Goal: Task Accomplishment & Management: Use online tool/utility

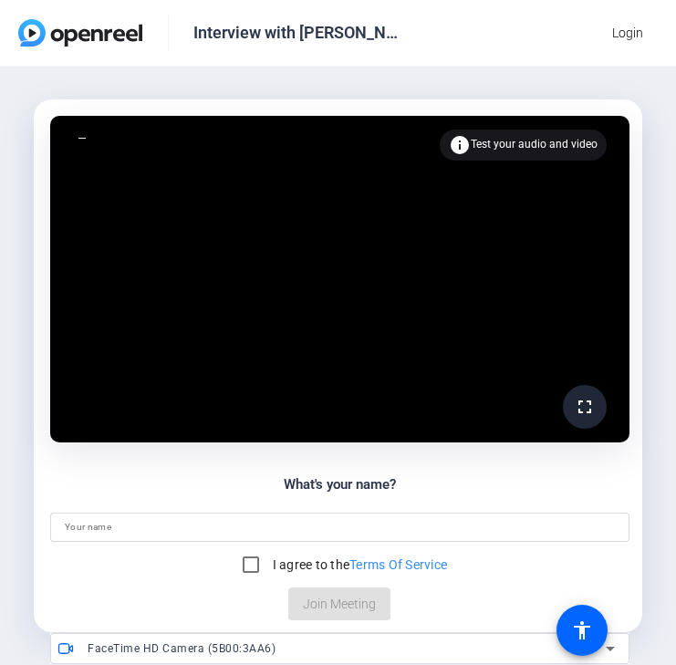
scroll to position [81, 0]
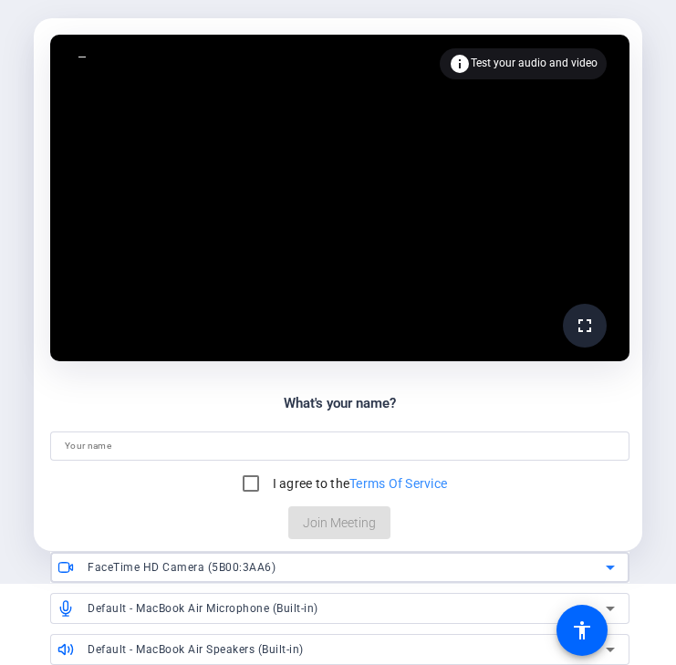
click at [608, 570] on icon at bounding box center [610, 567] width 22 height 22
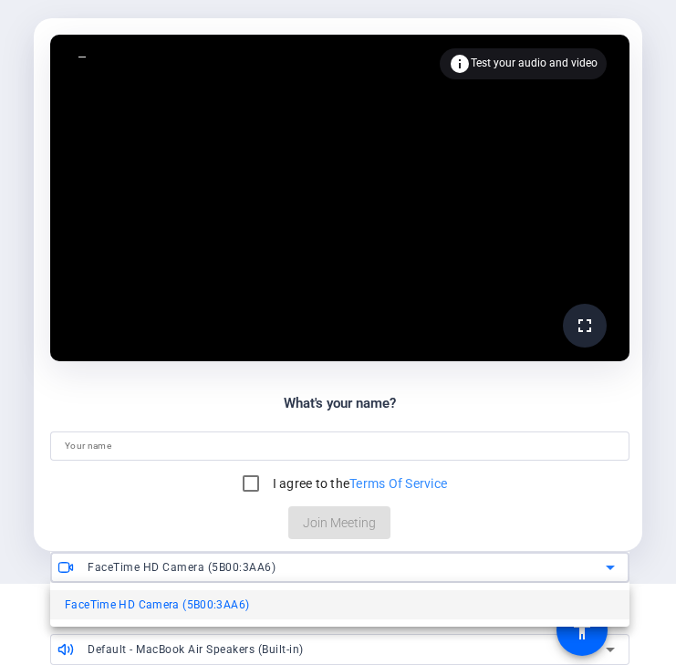
click at [608, 570] on div at bounding box center [338, 332] width 676 height 665
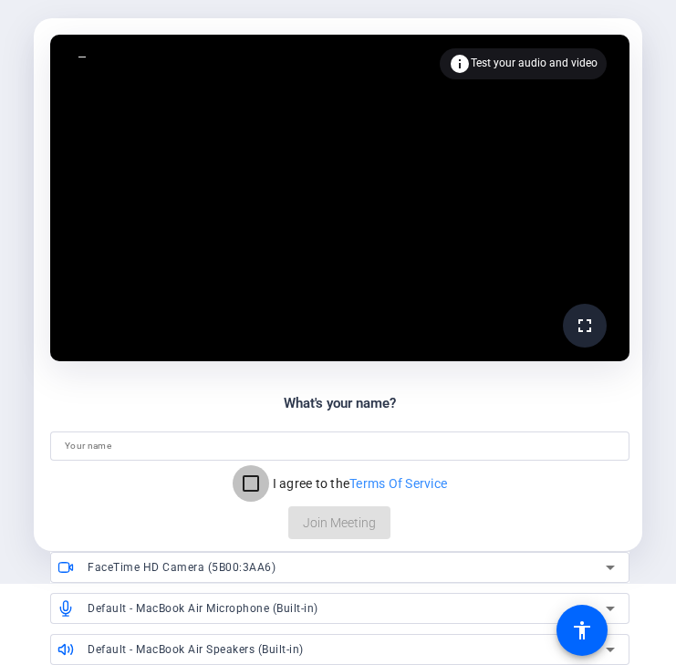
click at [253, 488] on input "I agree to the Terms Of Service" at bounding box center [251, 483] width 36 height 36
checkbox input "true"
click at [253, 450] on input at bounding box center [340, 446] width 550 height 22
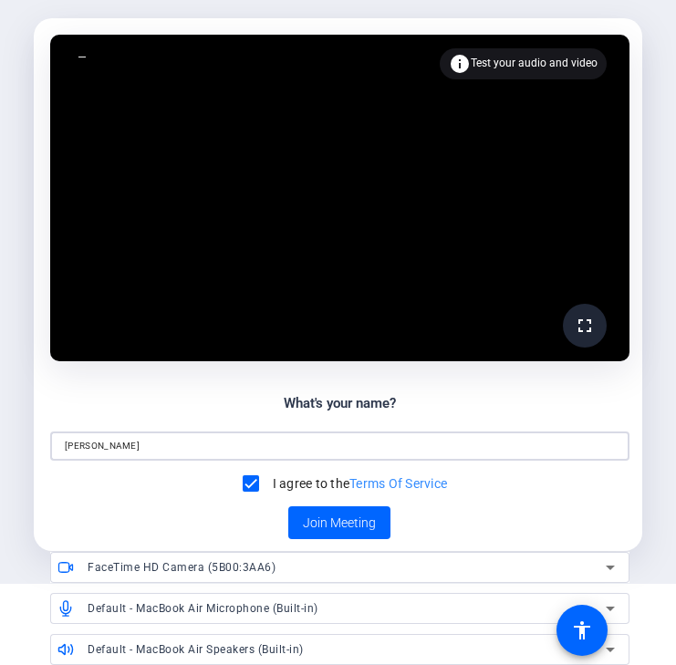
type input "[PERSON_NAME]"
click at [504, 507] on div "What's your name? [PERSON_NAME] I agree to the Terms Of Service Join Meeting" at bounding box center [339, 466] width 579 height 147
click at [514, 57] on span "Test your audio and video" at bounding box center [534, 63] width 127 height 13
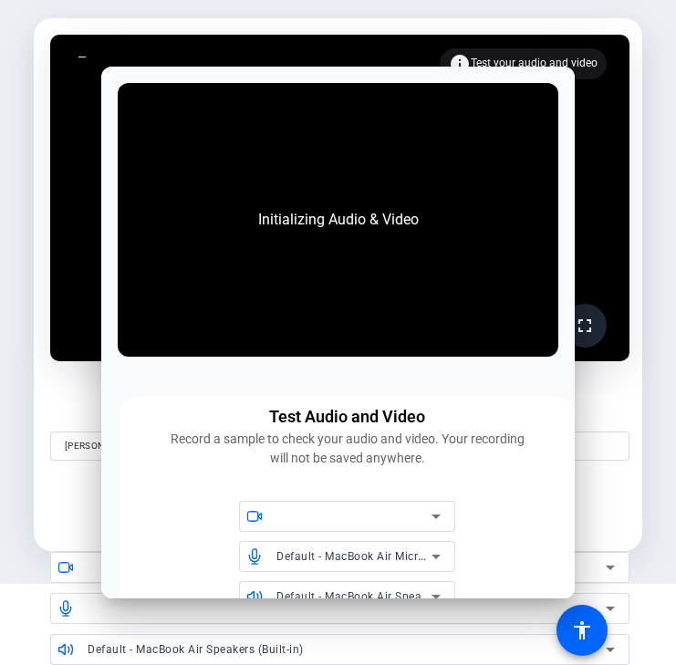
scroll to position [0, 0]
click at [425, 507] on icon at bounding box center [436, 516] width 22 height 22
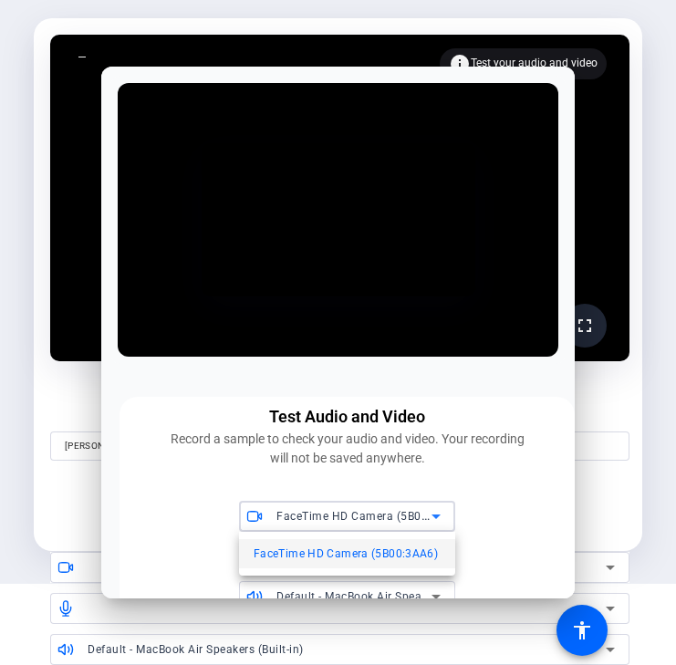
click at [410, 554] on span "FaceTime HD Camera (5B00:3AA6)" at bounding box center [346, 554] width 184 height 22
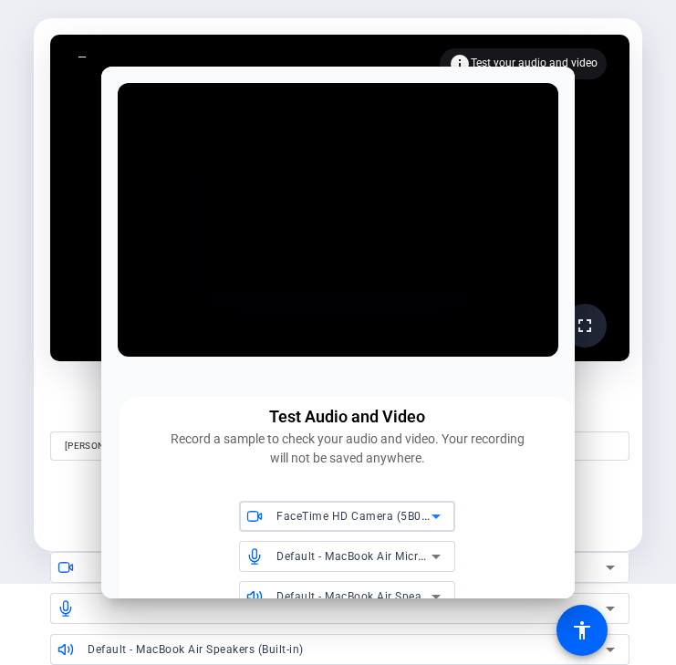
click at [428, 556] on icon at bounding box center [436, 556] width 22 height 22
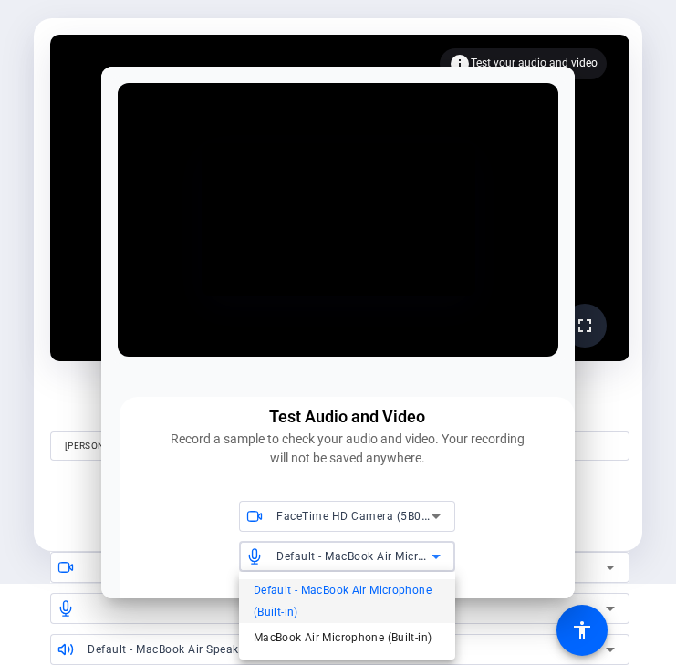
click at [472, 552] on div at bounding box center [338, 332] width 676 height 665
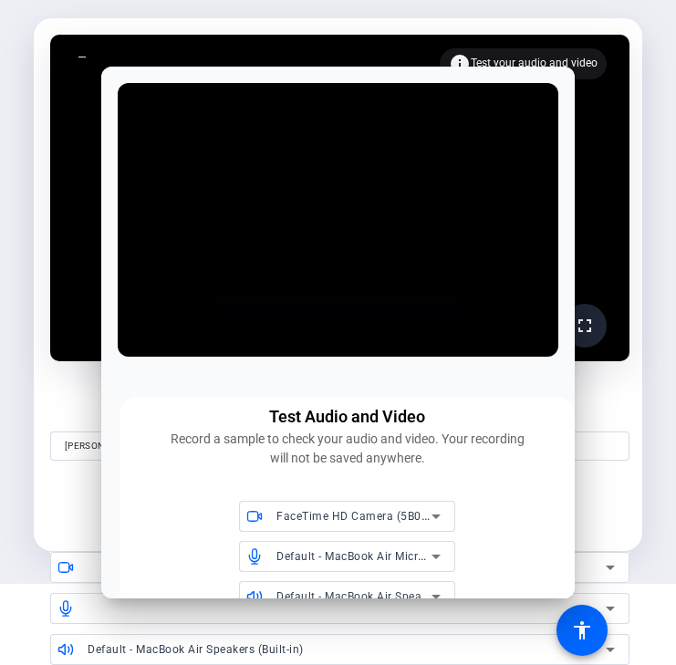
click at [429, 597] on icon at bounding box center [436, 597] width 22 height 22
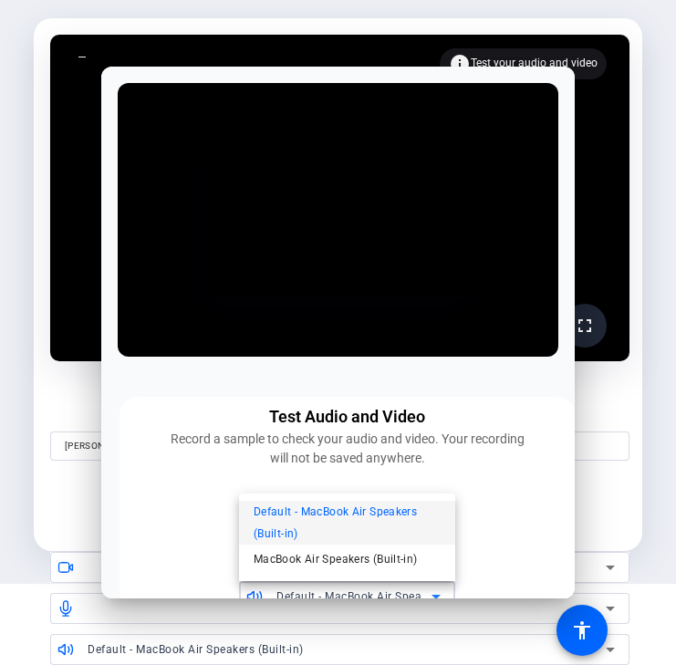
click at [472, 576] on div at bounding box center [338, 332] width 676 height 665
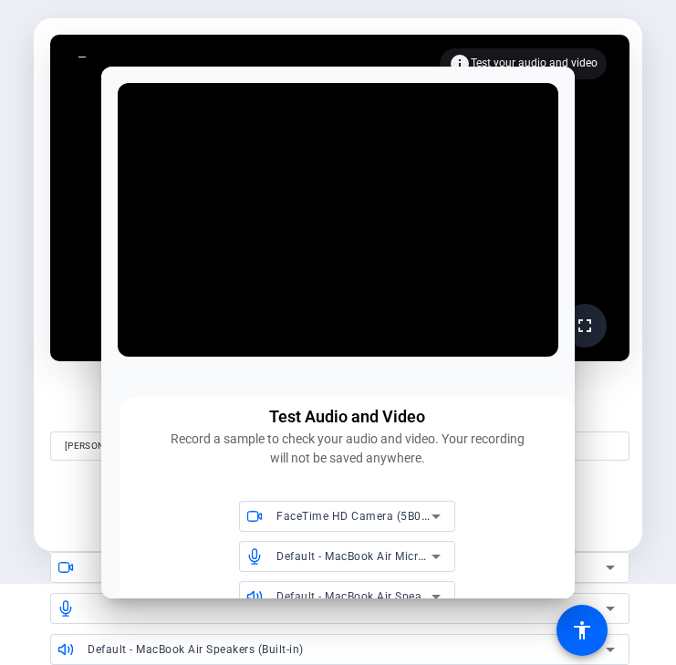
click at [644, 201] on div "fullscreen [PERSON_NAME] (You) info Test your audio and video What's your name?…" at bounding box center [338, 284] width 676 height 598
click at [652, 174] on div "fullscreen [PERSON_NAME] (You) info Test your audio and video What's your name?…" at bounding box center [338, 284] width 676 height 598
click at [635, 378] on mat-card-content "fullscreen [PERSON_NAME] (You) info Test your audio and video What's your name?…" at bounding box center [338, 284] width 608 height 532
click at [627, 519] on div "What's your name? [PERSON_NAME] I agree to the Terms Of Service Join Meeting" at bounding box center [339, 466] width 579 height 147
click at [123, 79] on div at bounding box center [337, 220] width 455 height 288
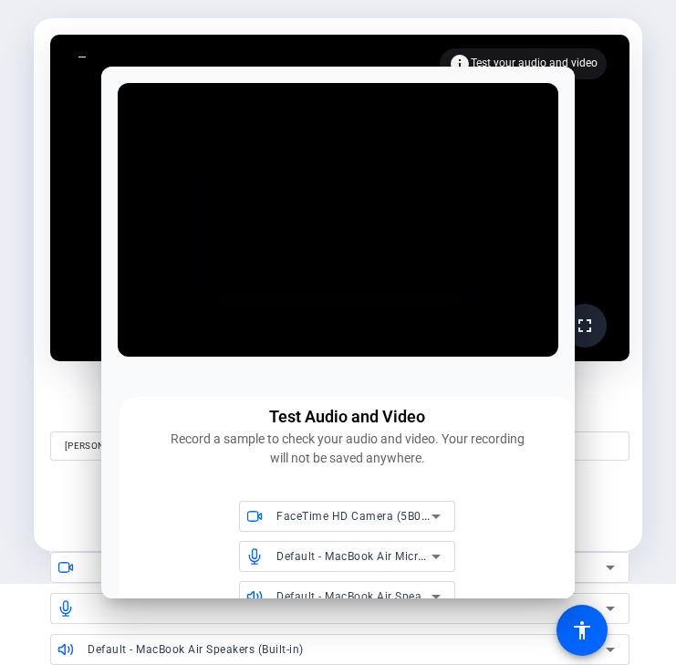
click at [42, 102] on mat-card-content "fullscreen [PERSON_NAME] (You) info Test your audio and video What's your name?…" at bounding box center [338, 284] width 608 height 532
click at [607, 409] on div "What's your name? [PERSON_NAME] I agree to the Terms Of Service Join Meeting" at bounding box center [339, 466] width 579 height 147
click at [542, 438] on div "Test Audio and Video Record a sample to check your audio and video. Your record…" at bounding box center [346, 530] width 455 height 266
click at [659, 139] on div "fullscreen [PERSON_NAME] (You) info Test your audio and video What's your name?…" at bounding box center [338, 284] width 676 height 598
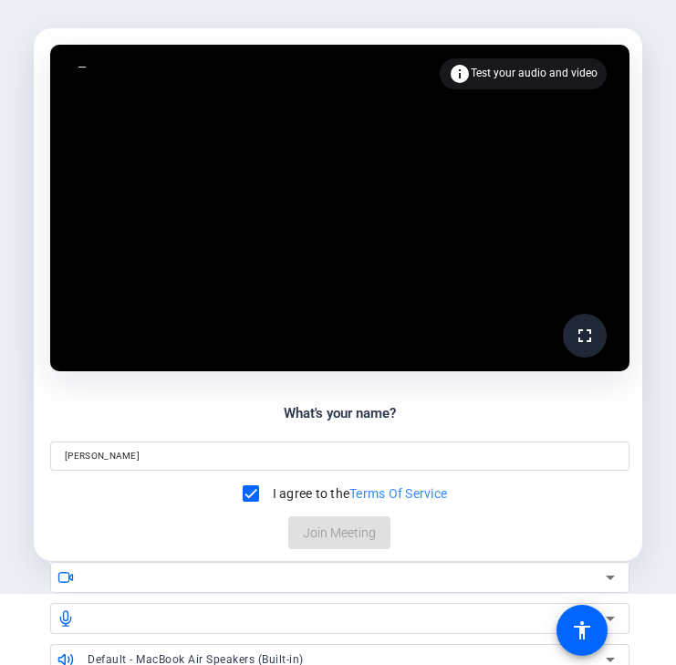
scroll to position [81, 0]
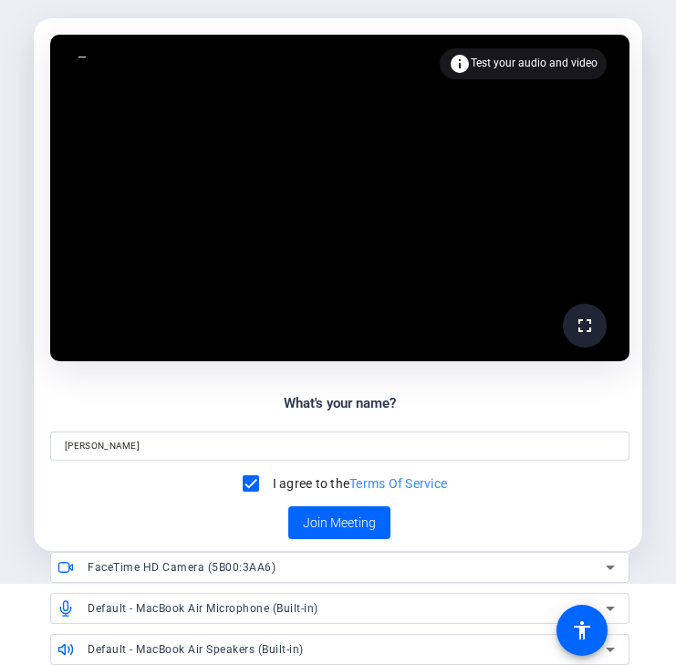
click at [579, 324] on mat-icon "fullscreen" at bounding box center [585, 326] width 22 height 22
